Goal: Task Accomplishment & Management: Manage account settings

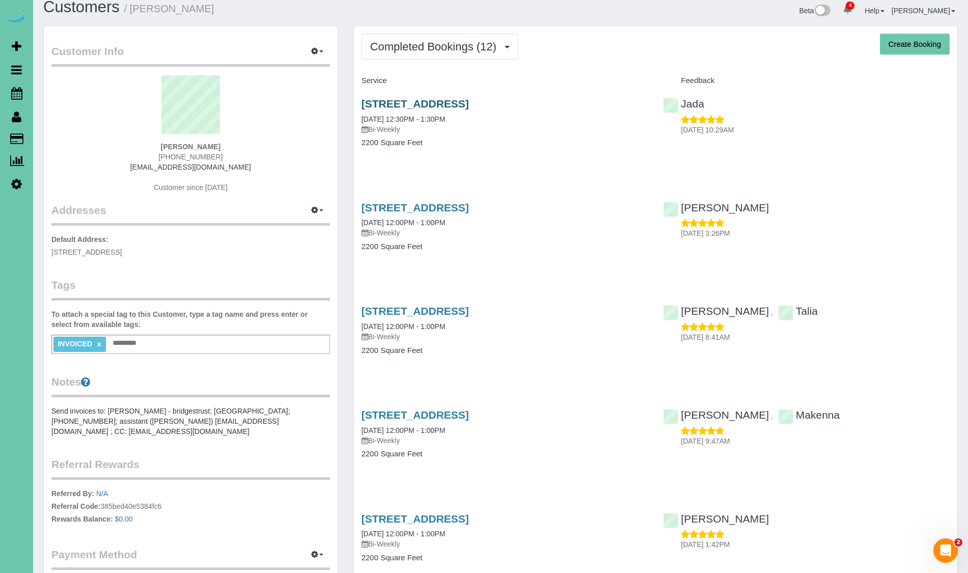
scroll to position [12, 0]
click at [387, 103] on link "9707 Nottingham Drive, Omaha, NE 68114" at bounding box center [415, 105] width 107 height 12
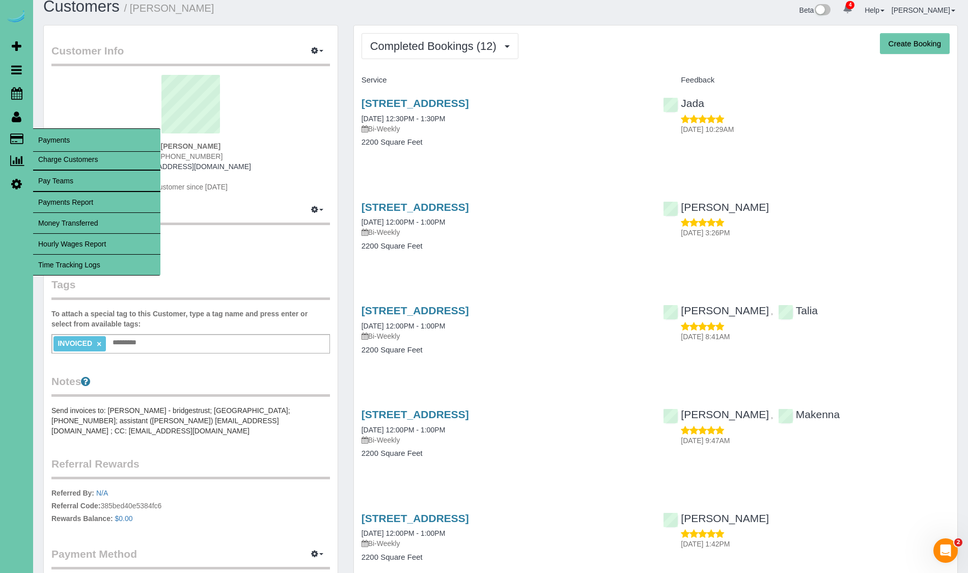
click at [52, 158] on link "Charge Customers" at bounding box center [96, 159] width 127 height 20
select select
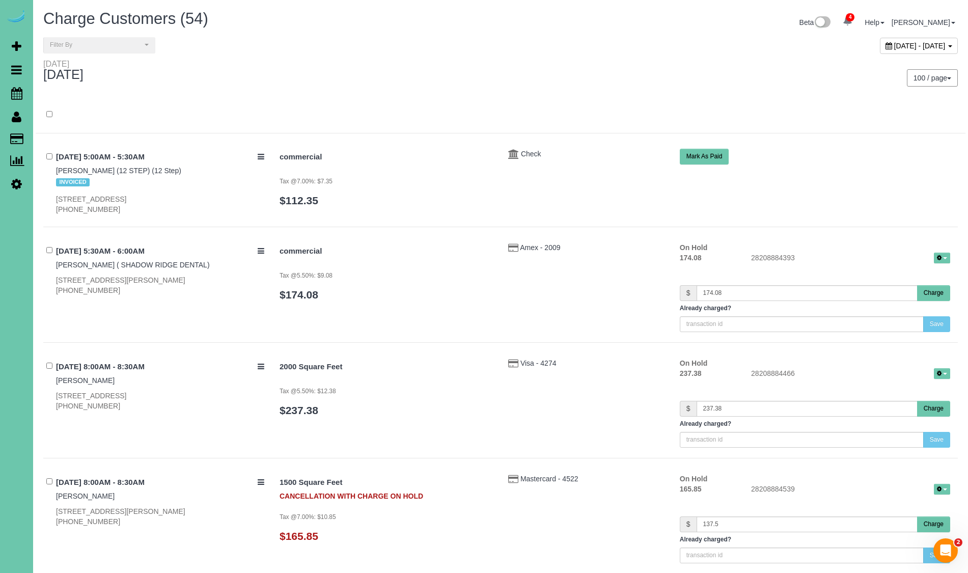
click at [894, 46] on span "September 25, 2025 - September 25, 2025" at bounding box center [919, 46] width 51 height 8
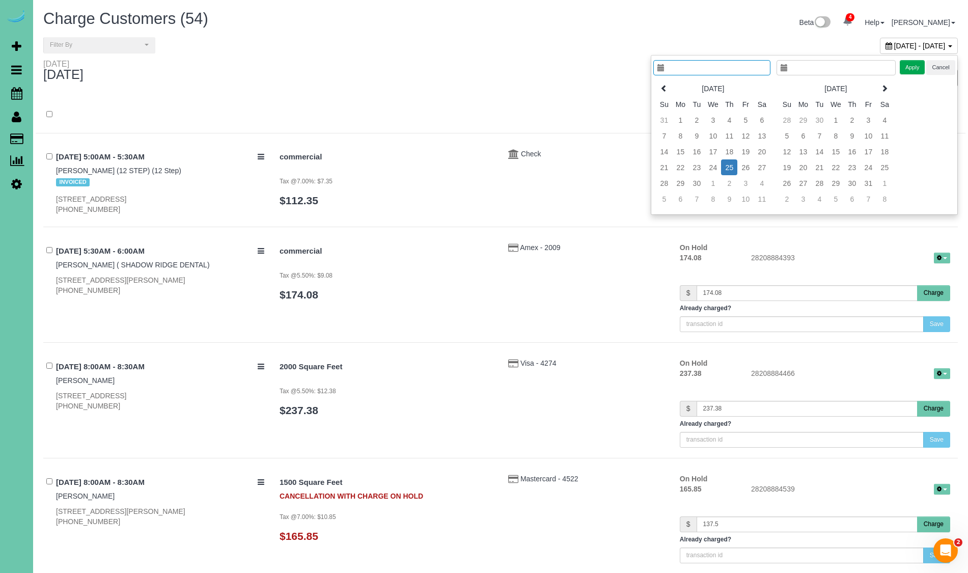
type input "**********"
click at [731, 152] on td "18" at bounding box center [729, 152] width 16 height 16
type input "**********"
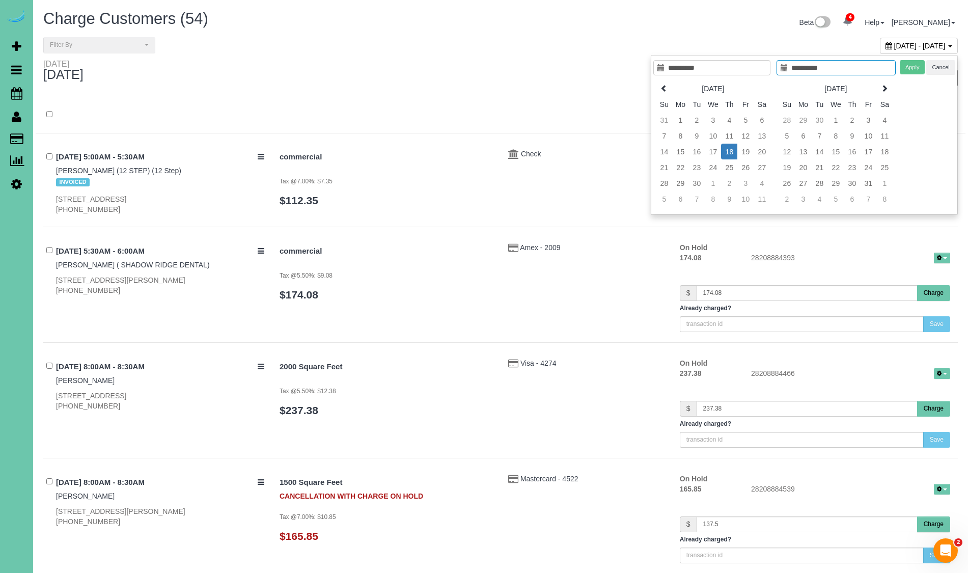
click at [730, 152] on td "18" at bounding box center [729, 152] width 16 height 16
type input "**********"
click at [915, 66] on button "Apply" at bounding box center [912, 67] width 25 height 15
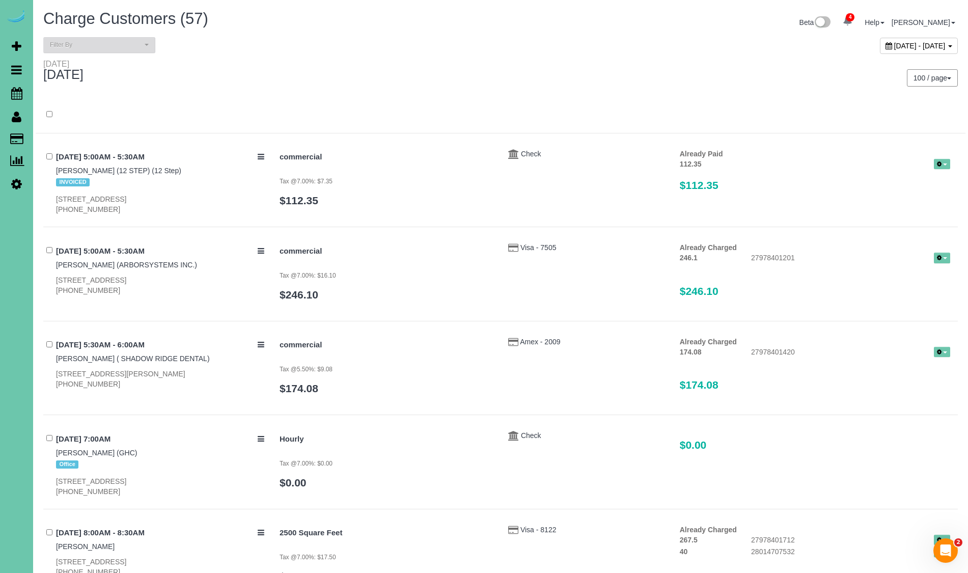
click at [87, 45] on span "Filter By" at bounding box center [96, 45] width 92 height 9
click at [84, 174] on link "Check" at bounding box center [99, 176] width 111 height 13
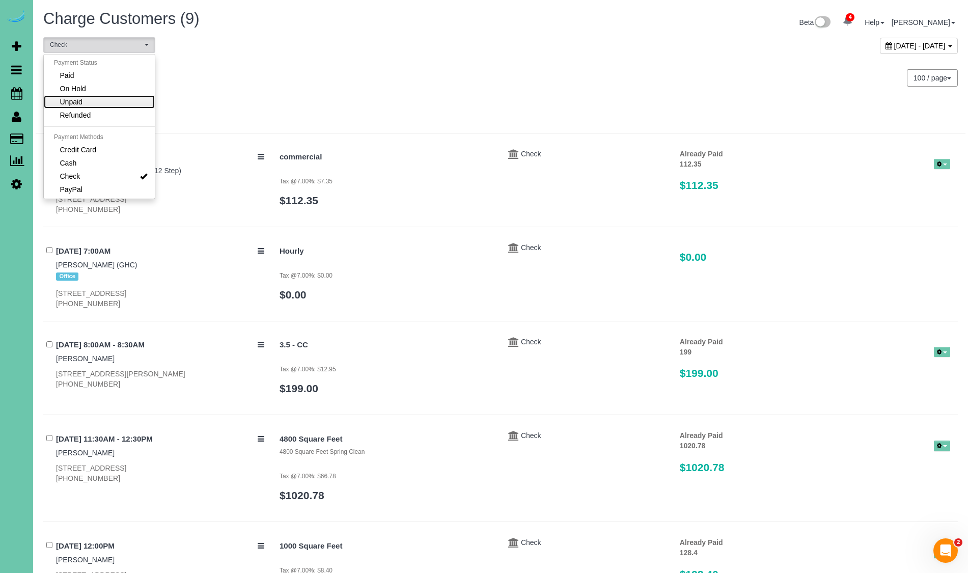
click at [89, 101] on link "Unpaid" at bounding box center [99, 101] width 111 height 13
select select "******"
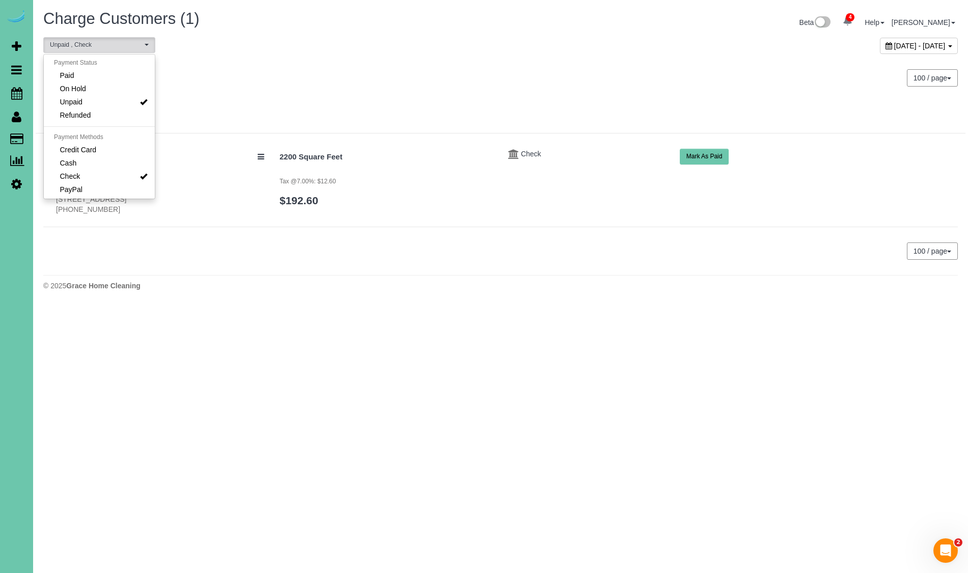
click at [260, 79] on div "Thursday September 18, 2025" at bounding box center [268, 72] width 465 height 27
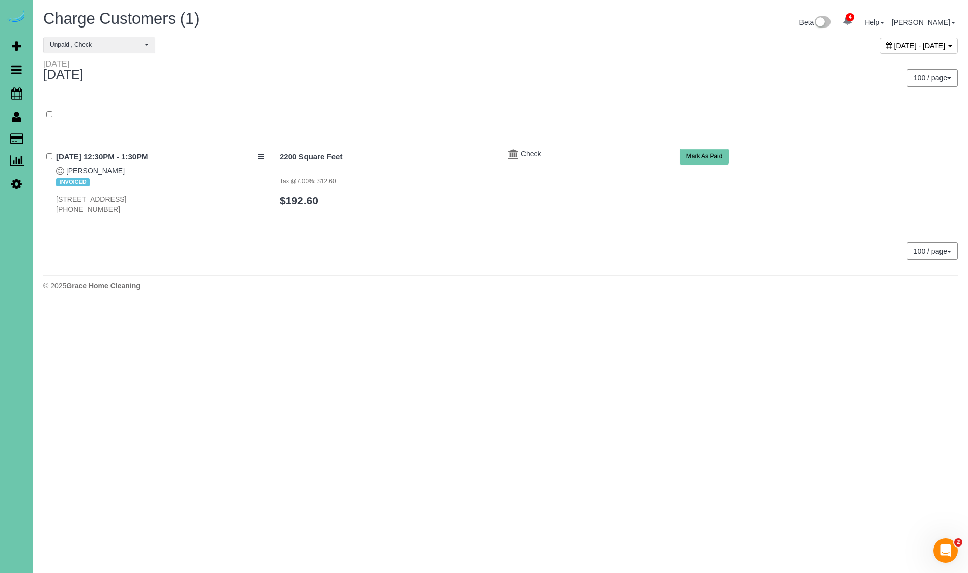
click at [711, 159] on button "Mark As Paid" at bounding box center [704, 157] width 49 height 16
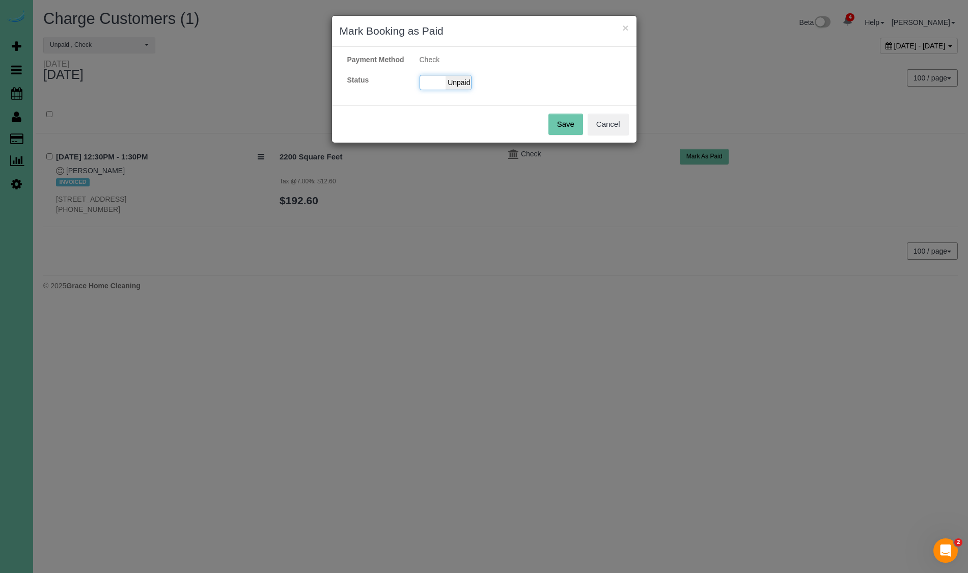
click at [460, 90] on span "Unpaid" at bounding box center [458, 82] width 25 height 14
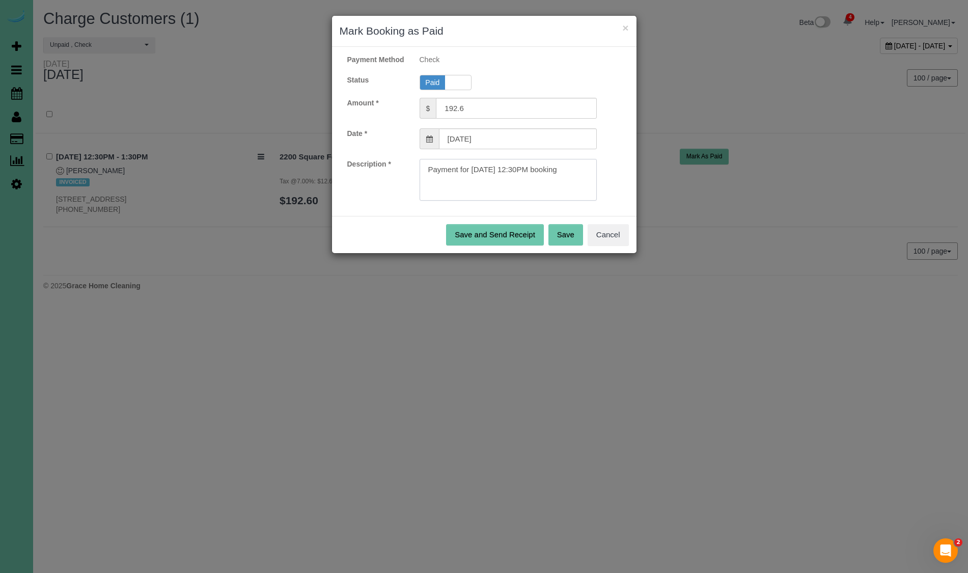
click at [581, 184] on textarea at bounding box center [509, 180] width 178 height 42
type textarea "Payment for 09/18/2025 12:30PM booking. INV # 3991 paid in full check #1024922 …"
click at [560, 244] on button "Save" at bounding box center [566, 234] width 35 height 21
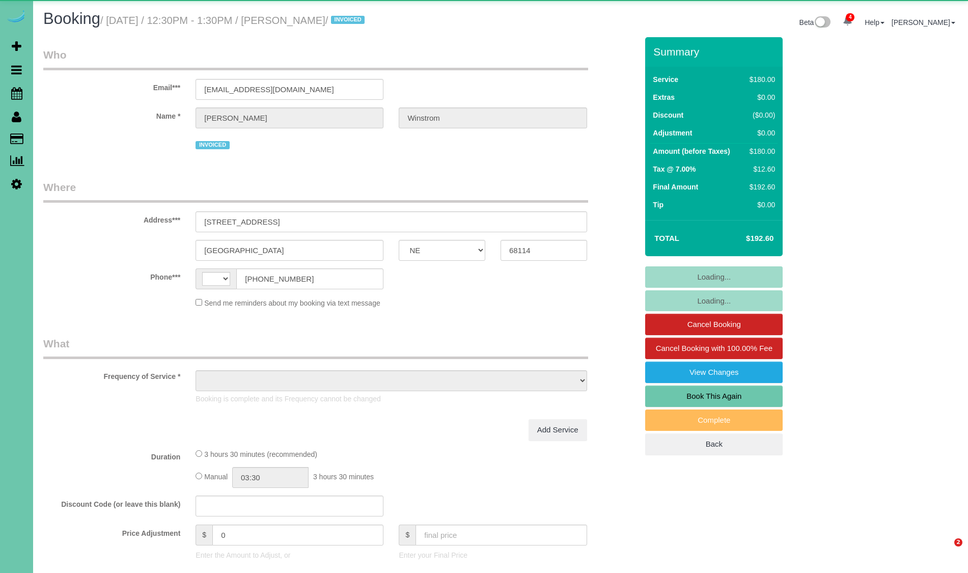
select select "NE"
select select "string:[GEOGRAPHIC_DATA]"
select select "object:657"
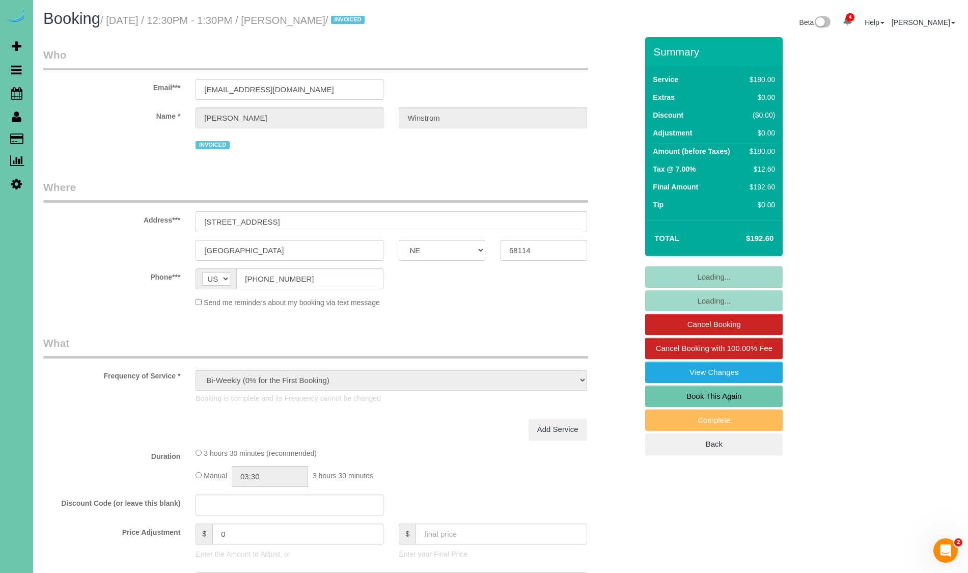
select select "number:35"
select select "number:41"
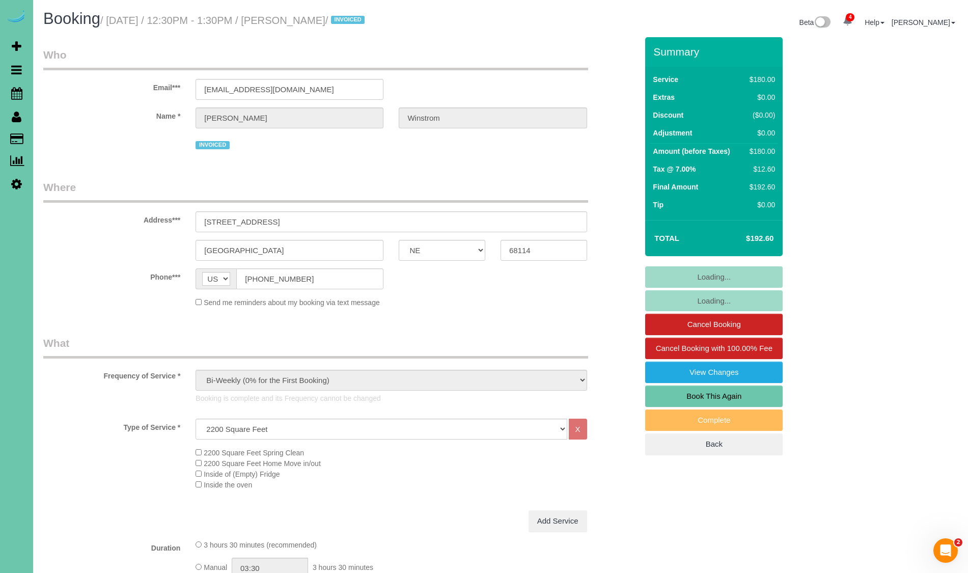
select select "object:748"
